Goal: Transaction & Acquisition: Purchase product/service

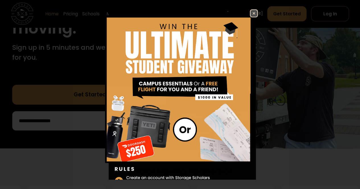
scroll to position [114, 0]
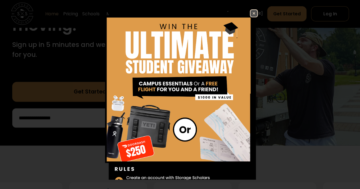
click at [251, 13] on img at bounding box center [254, 13] width 7 height 7
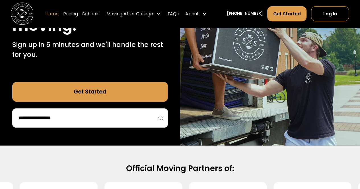
scroll to position [171, 0]
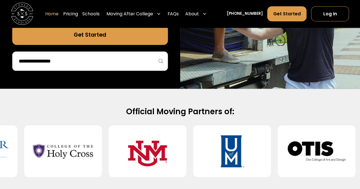
click at [107, 59] on input "search" at bounding box center [90, 61] width 144 height 10
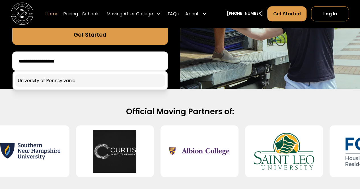
type input "**********"
click at [92, 81] on link at bounding box center [90, 80] width 150 height 13
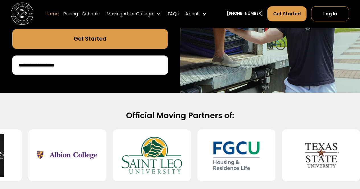
scroll to position [142, 0]
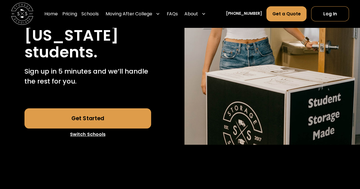
scroll to position [142, 0]
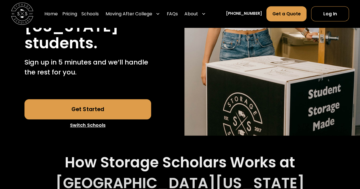
click at [123, 103] on link "Get Started" at bounding box center [88, 109] width 127 height 20
